Goal: Obtain resource: Download file/media

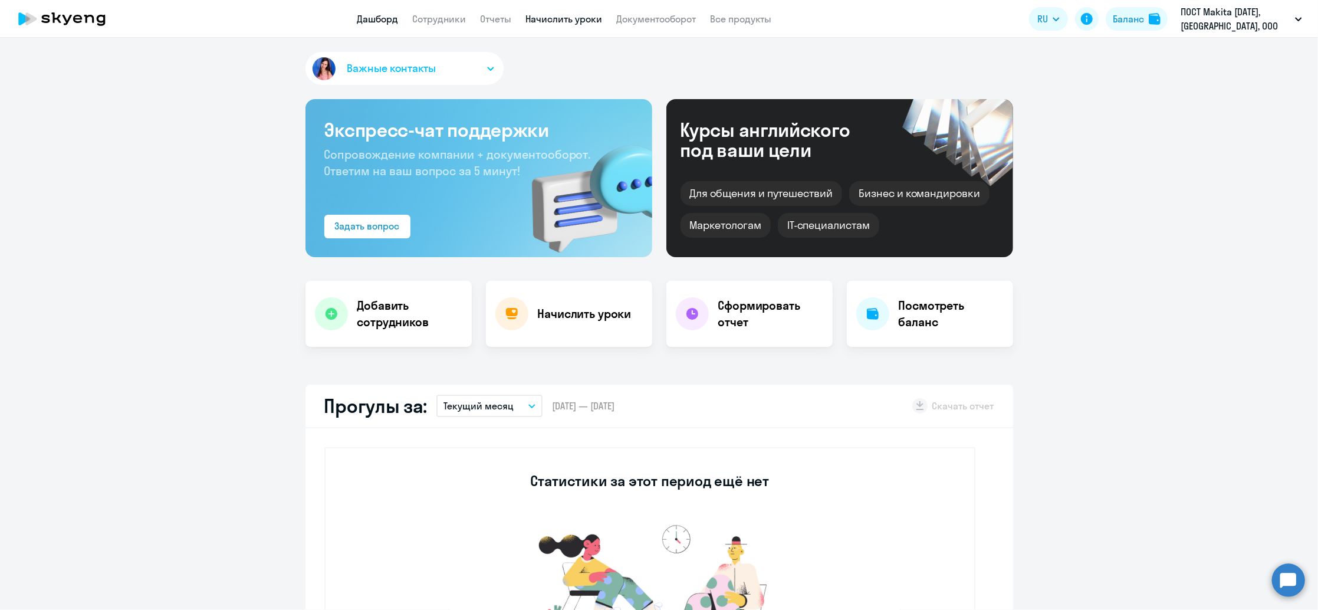
select select "30"
click at [496, 17] on link "Отчеты" at bounding box center [496, 19] width 31 height 12
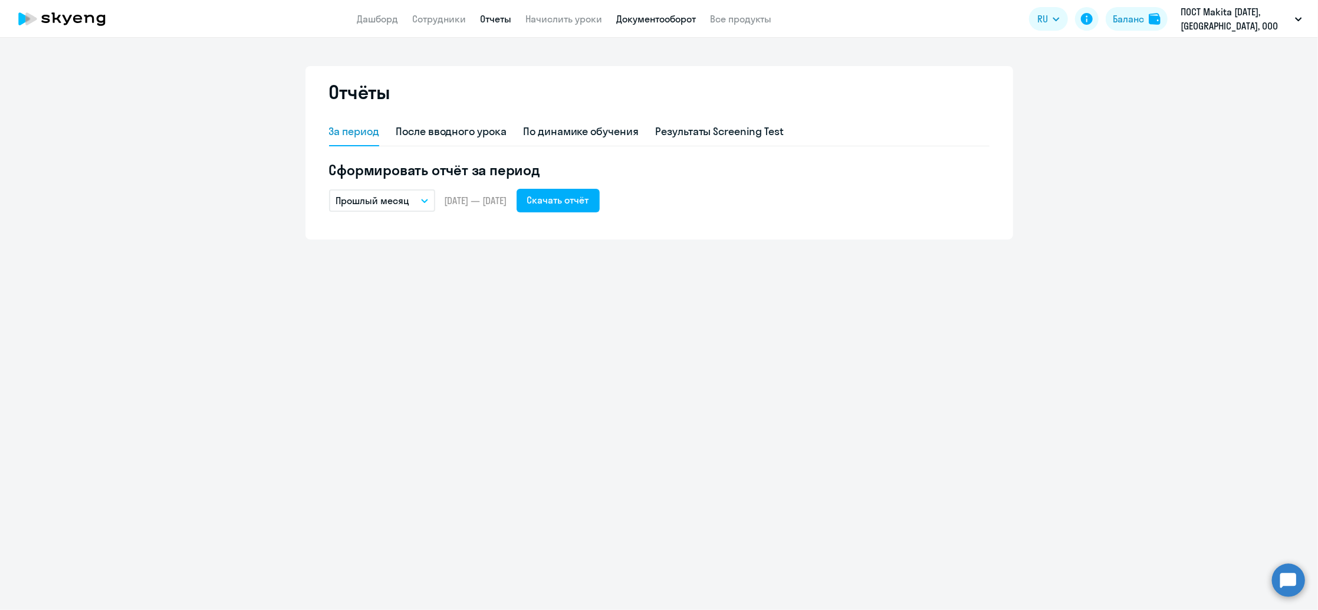
click at [669, 17] on link "Документооборот" at bounding box center [657, 19] width 80 height 12
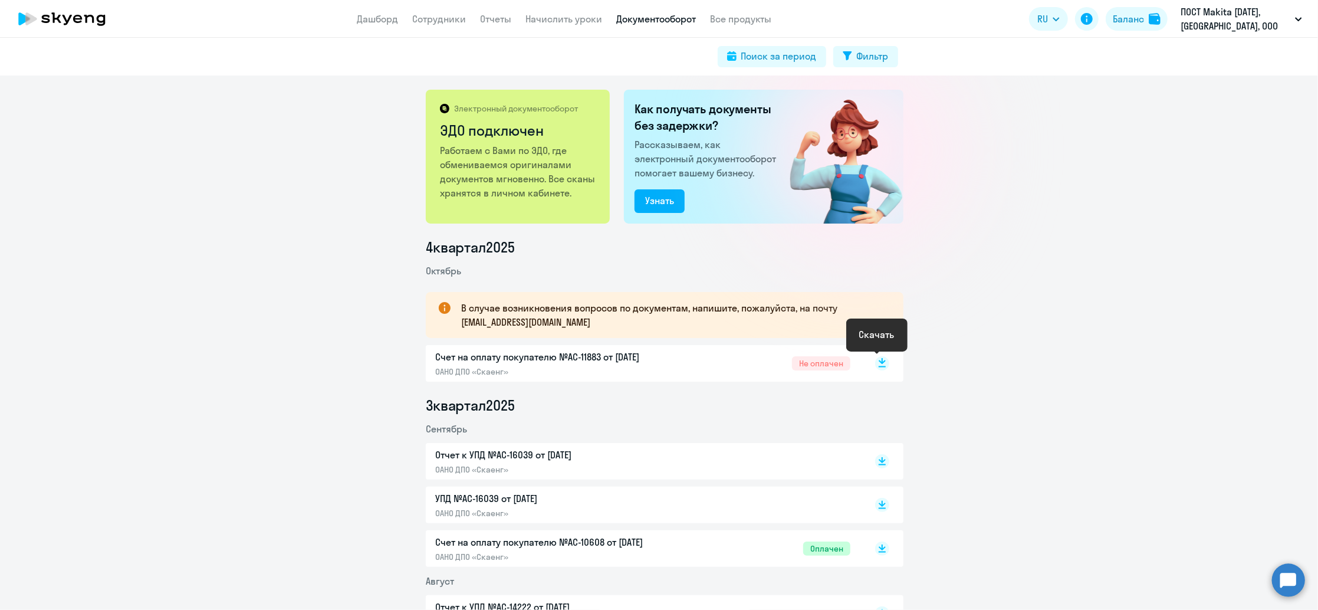
click at [877, 363] on rect at bounding box center [882, 363] width 14 height 14
click at [453, 22] on link "Сотрудники" at bounding box center [440, 19] width 54 height 12
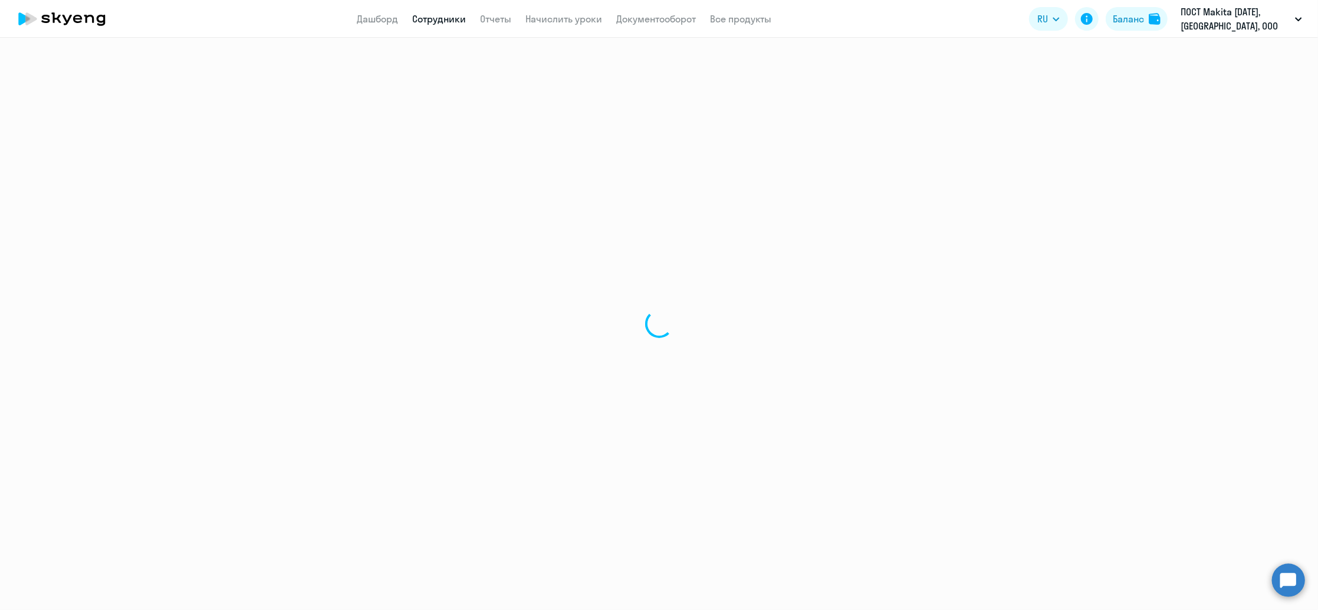
select select "30"
